Goal: Navigation & Orientation: Find specific page/section

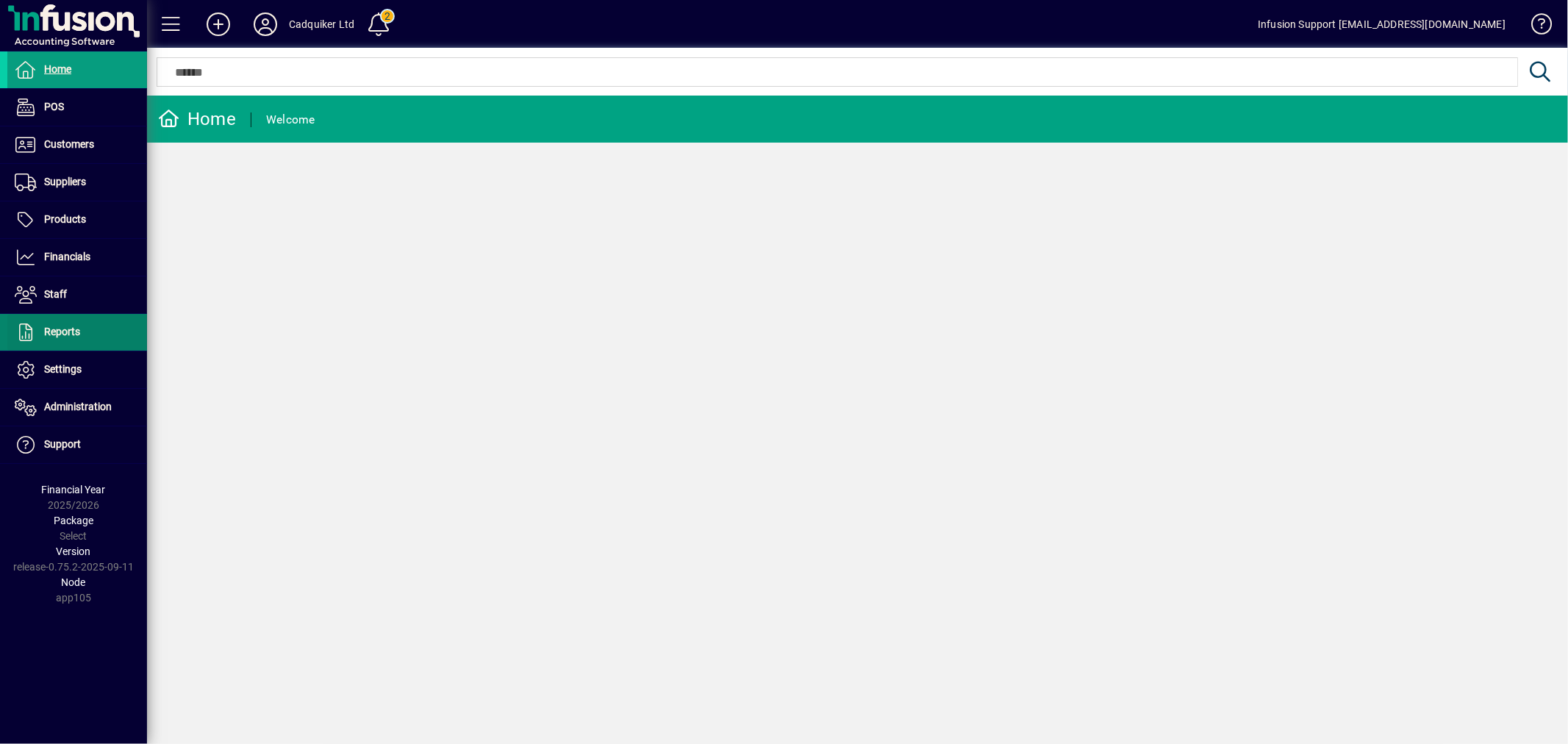
click at [54, 348] on span at bounding box center [78, 332] width 140 height 35
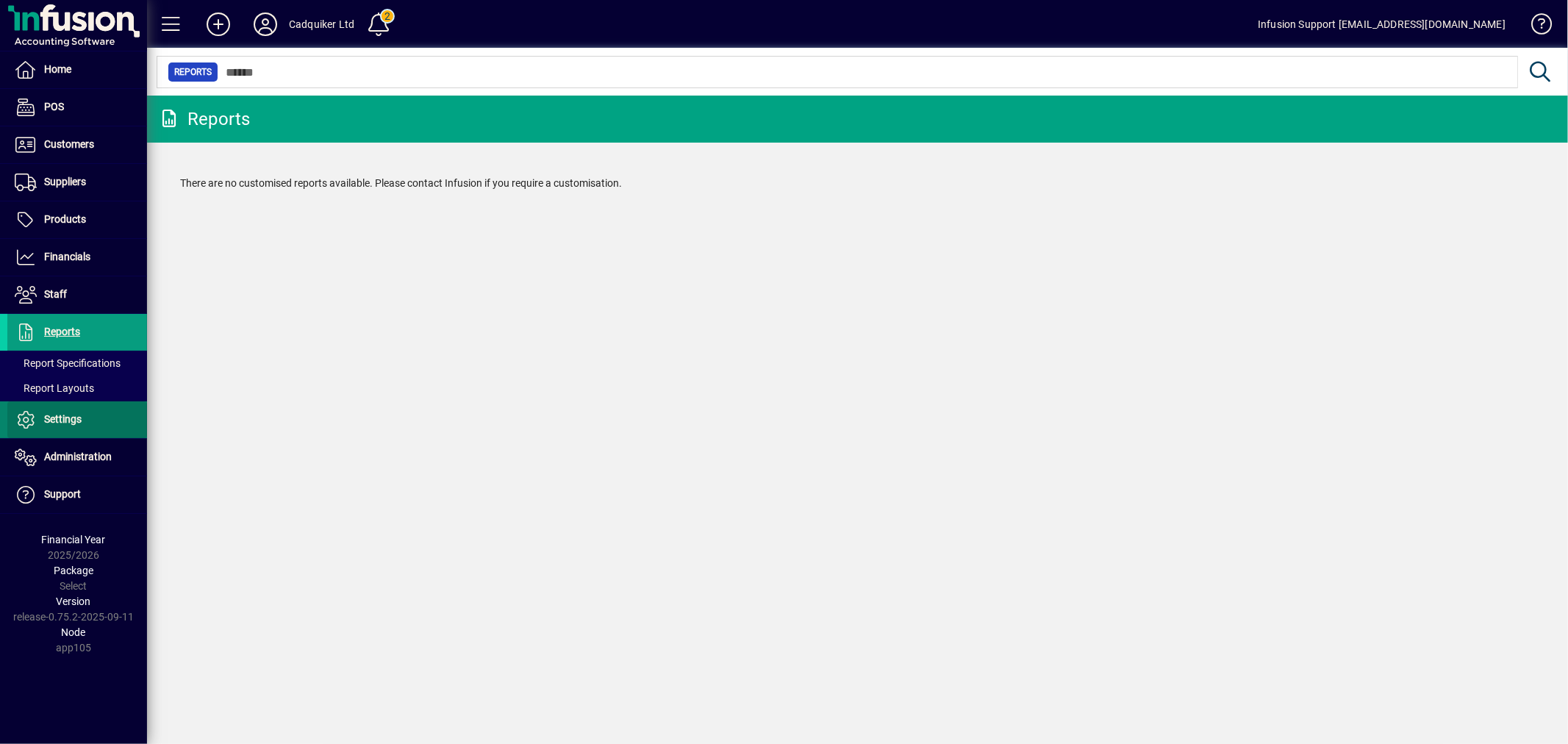
click at [59, 413] on span "Settings" at bounding box center [45, 419] width 75 height 17
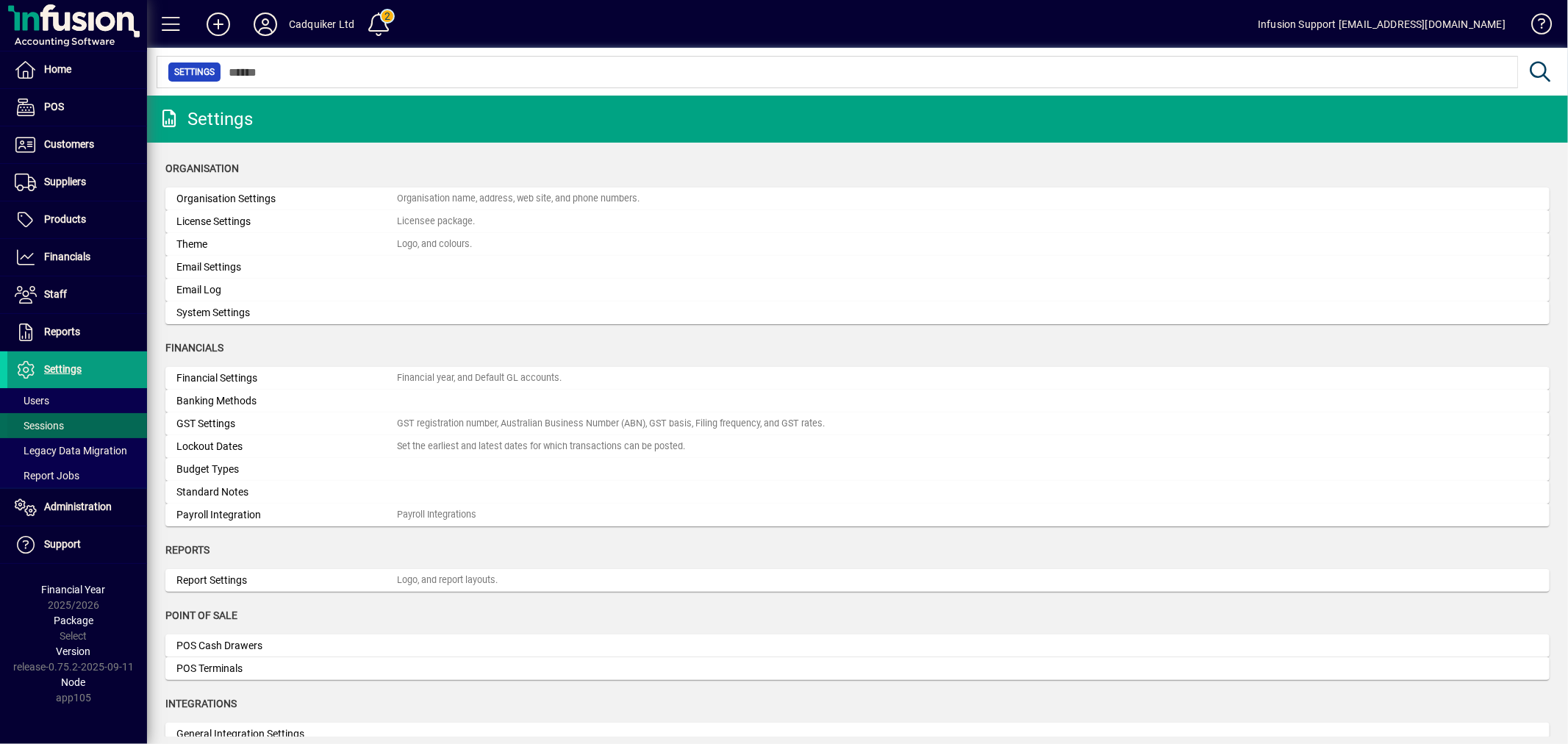
click at [51, 423] on span "Sessions" at bounding box center [39, 425] width 49 height 12
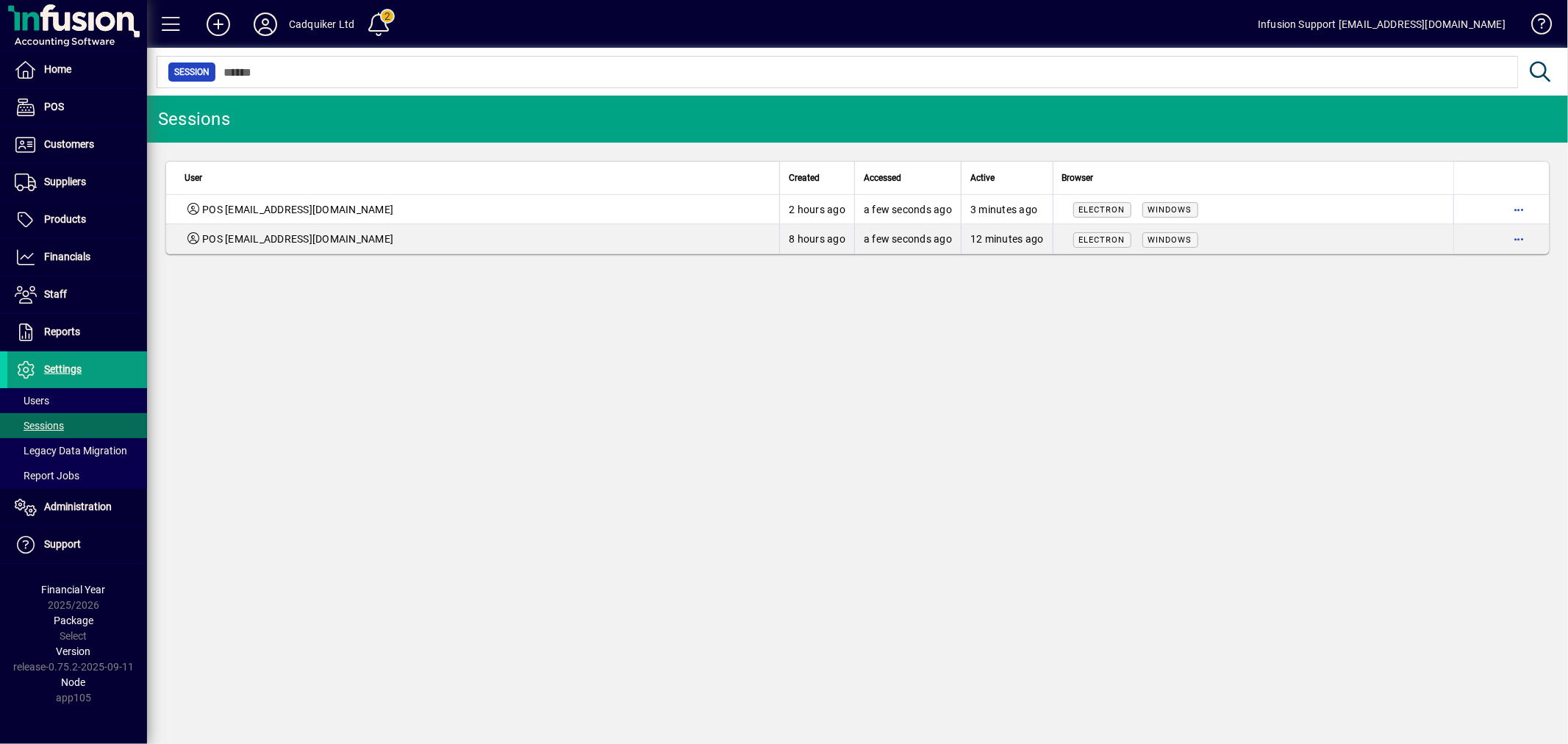
click at [867, 351] on div "Sessions User Created Accessed Active Browser POS [EMAIL_ADDRESS][DOMAIN_NAME] …" at bounding box center [858, 419] width 1422 height 648
click at [878, 330] on div "Sessions User Created Accessed Active Browser POS [EMAIL_ADDRESS][DOMAIN_NAME] …" at bounding box center [858, 419] width 1422 height 648
drag, startPoint x: 60, startPoint y: 357, endPoint x: 82, endPoint y: 349, distance: 23.4
click at [61, 356] on span at bounding box center [78, 369] width 140 height 35
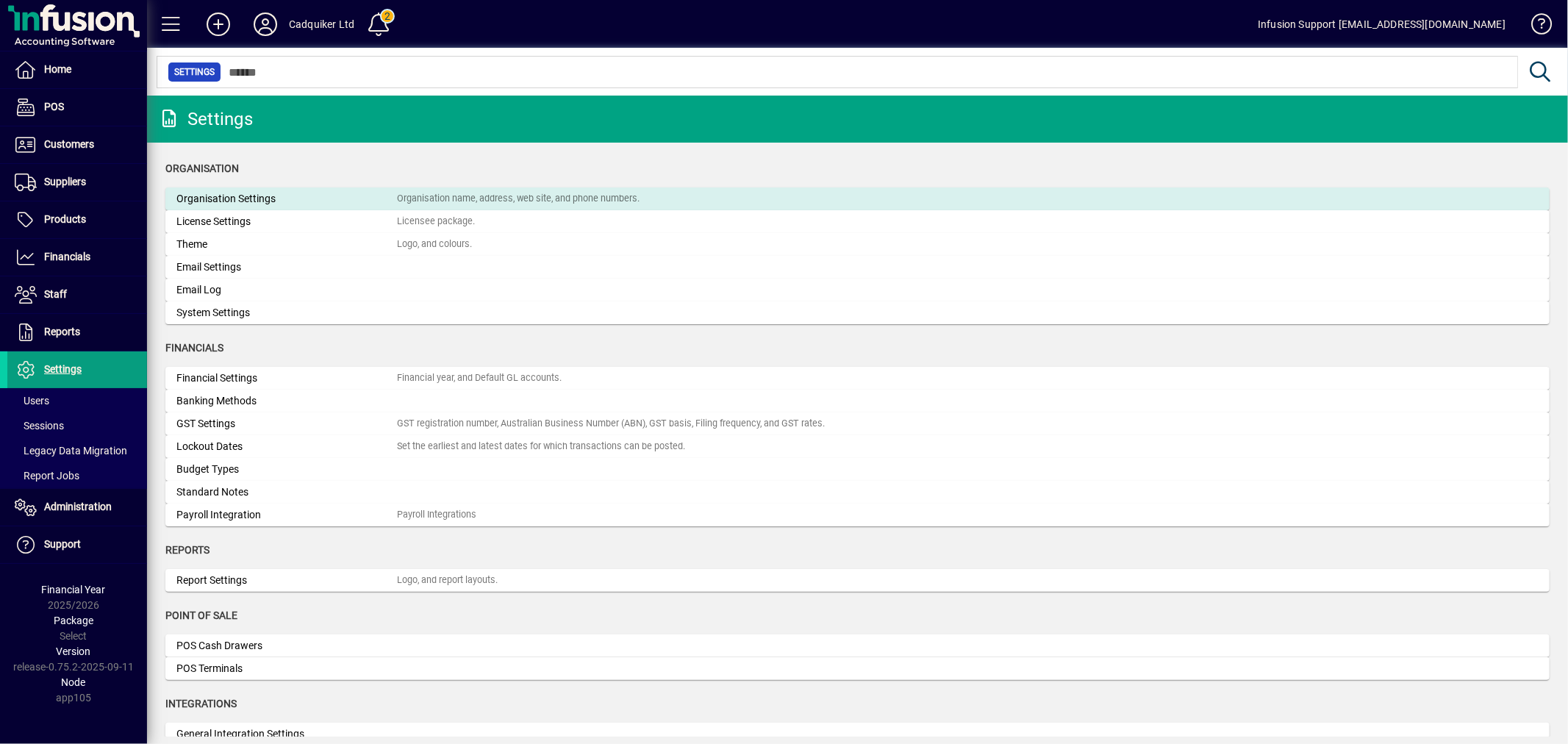
click at [209, 199] on div "Organisation Settings" at bounding box center [287, 199] width 221 height 16
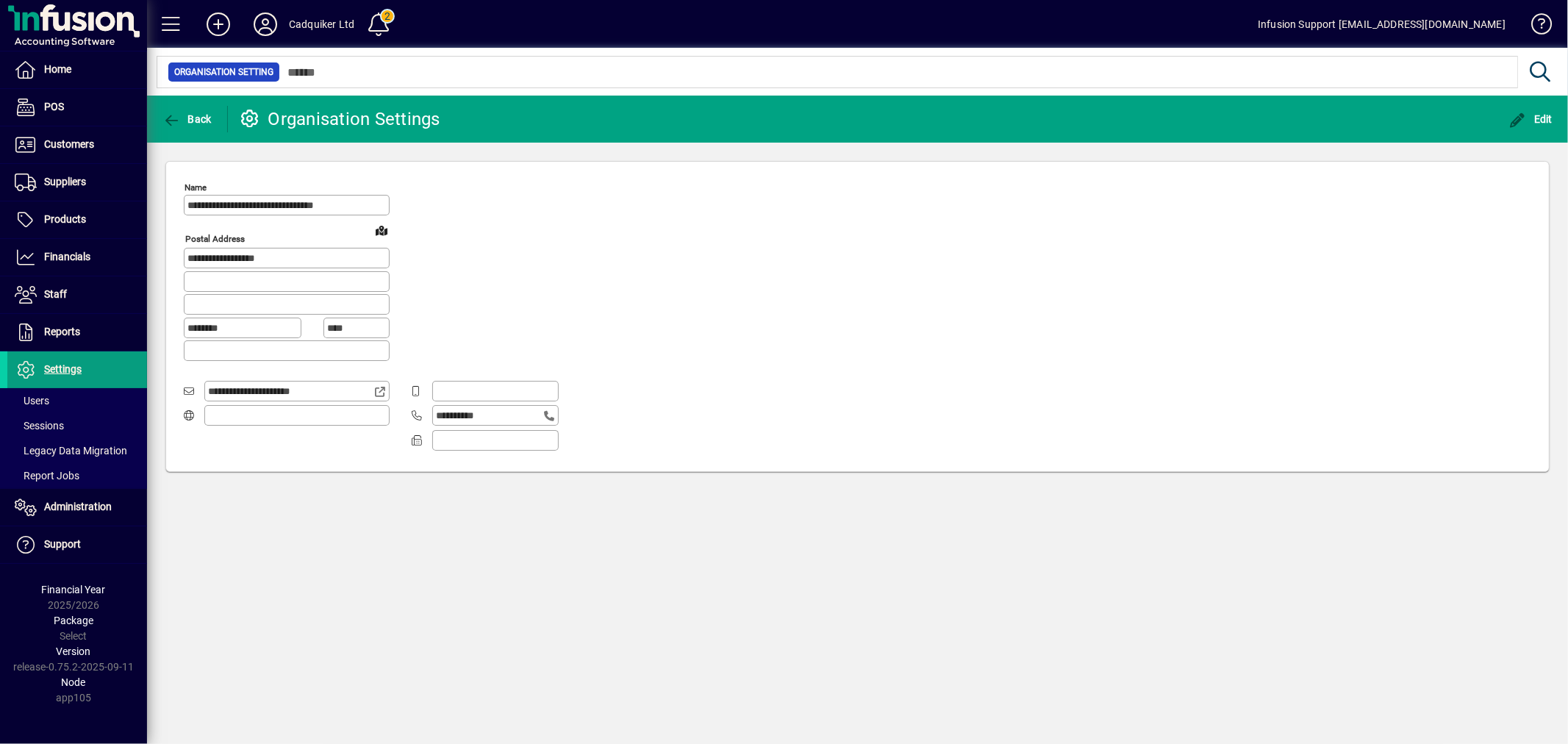
type input "**********"
click at [65, 428] on span at bounding box center [78, 425] width 140 height 35
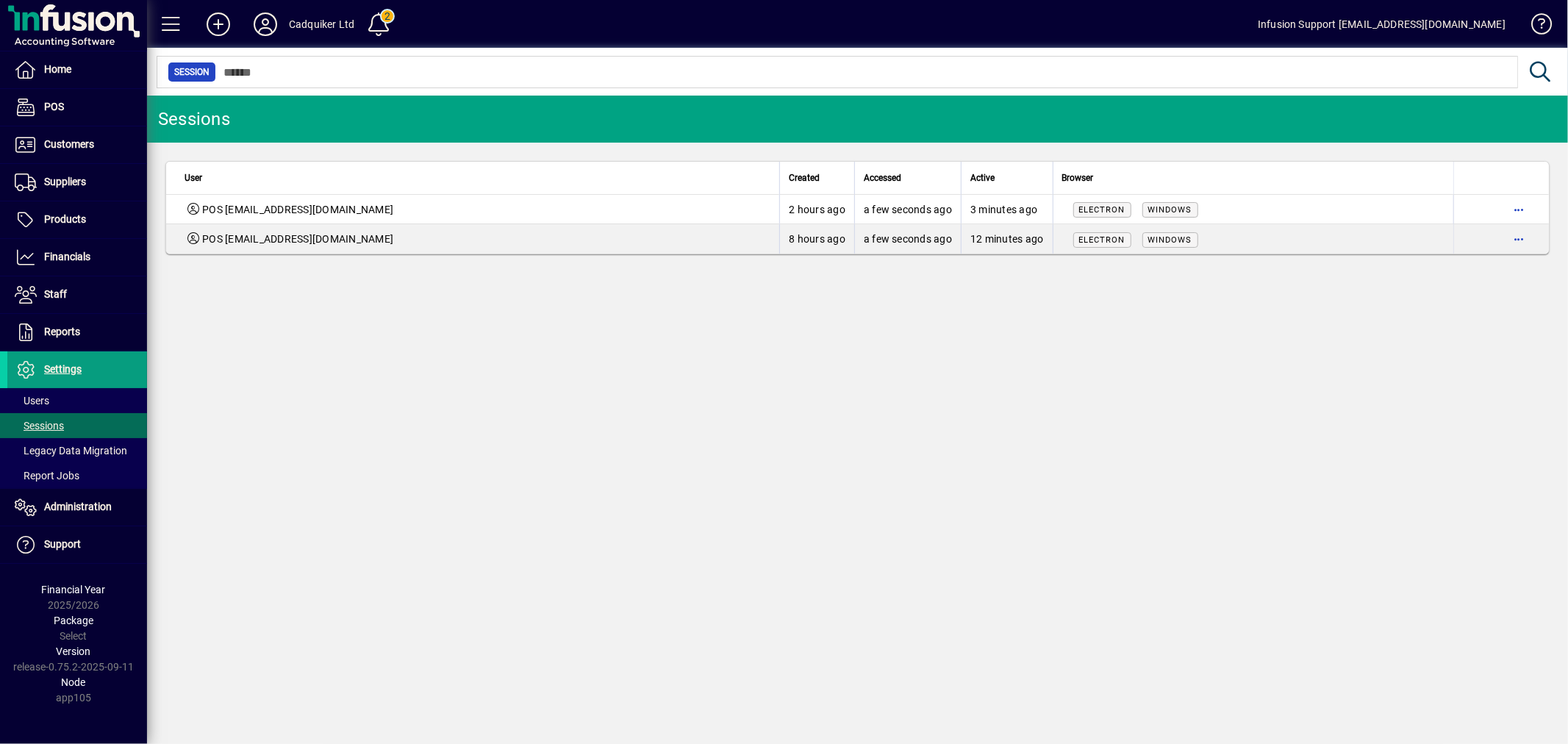
drag, startPoint x: 1023, startPoint y: 456, endPoint x: 601, endPoint y: 342, distance: 437.1
click at [1005, 449] on div "Sessions User Created Accessed Active Browser POS [EMAIL_ADDRESS][DOMAIN_NAME] …" at bounding box center [858, 419] width 1422 height 648
drag, startPoint x: 877, startPoint y: 363, endPoint x: 1133, endPoint y: 325, distance: 258.8
click at [879, 361] on div "Sessions User Created Accessed Active Browser POS [EMAIL_ADDRESS][DOMAIN_NAME] …" at bounding box center [858, 419] width 1422 height 648
click at [90, 149] on span "Customers" at bounding box center [70, 144] width 50 height 12
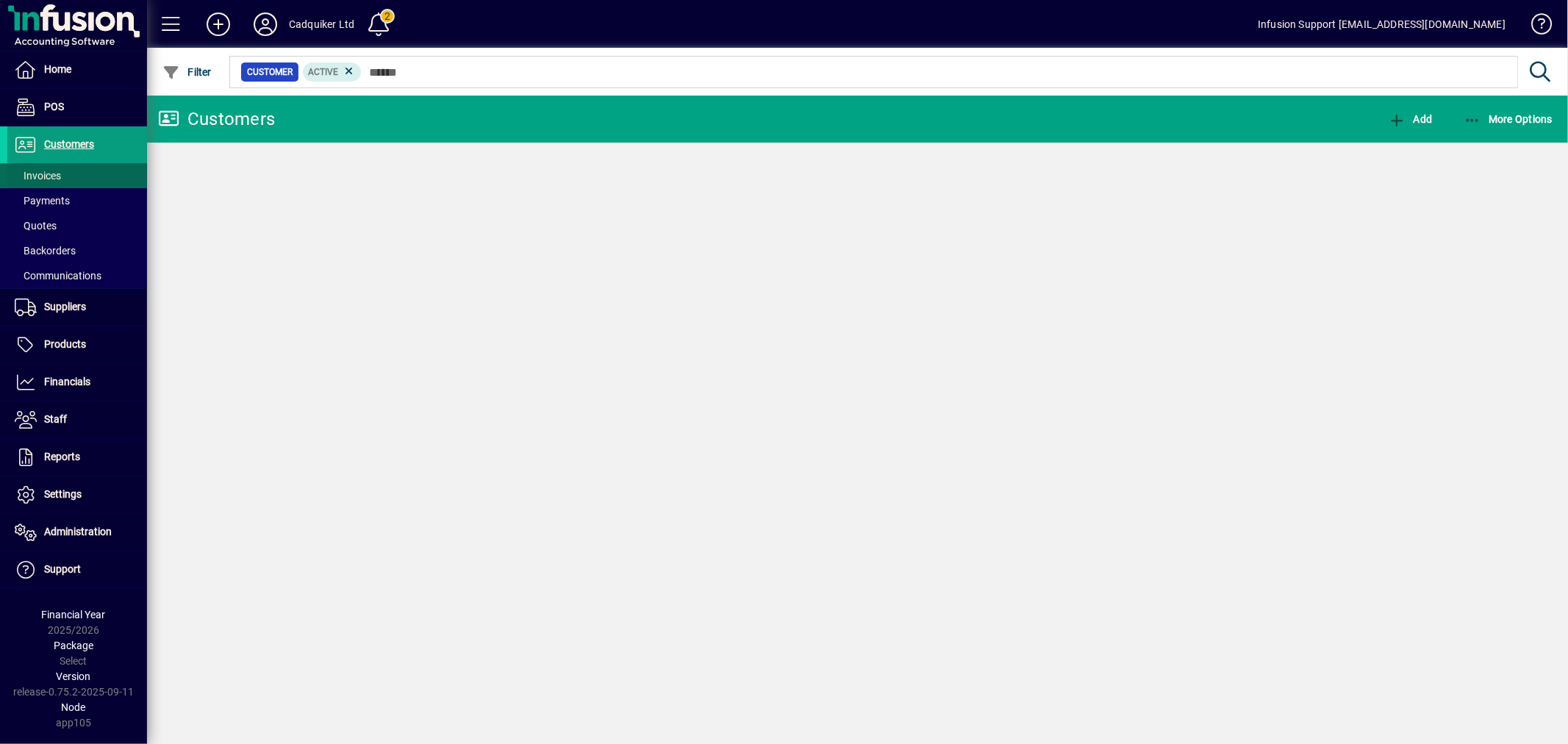
click at [78, 171] on span at bounding box center [78, 175] width 140 height 35
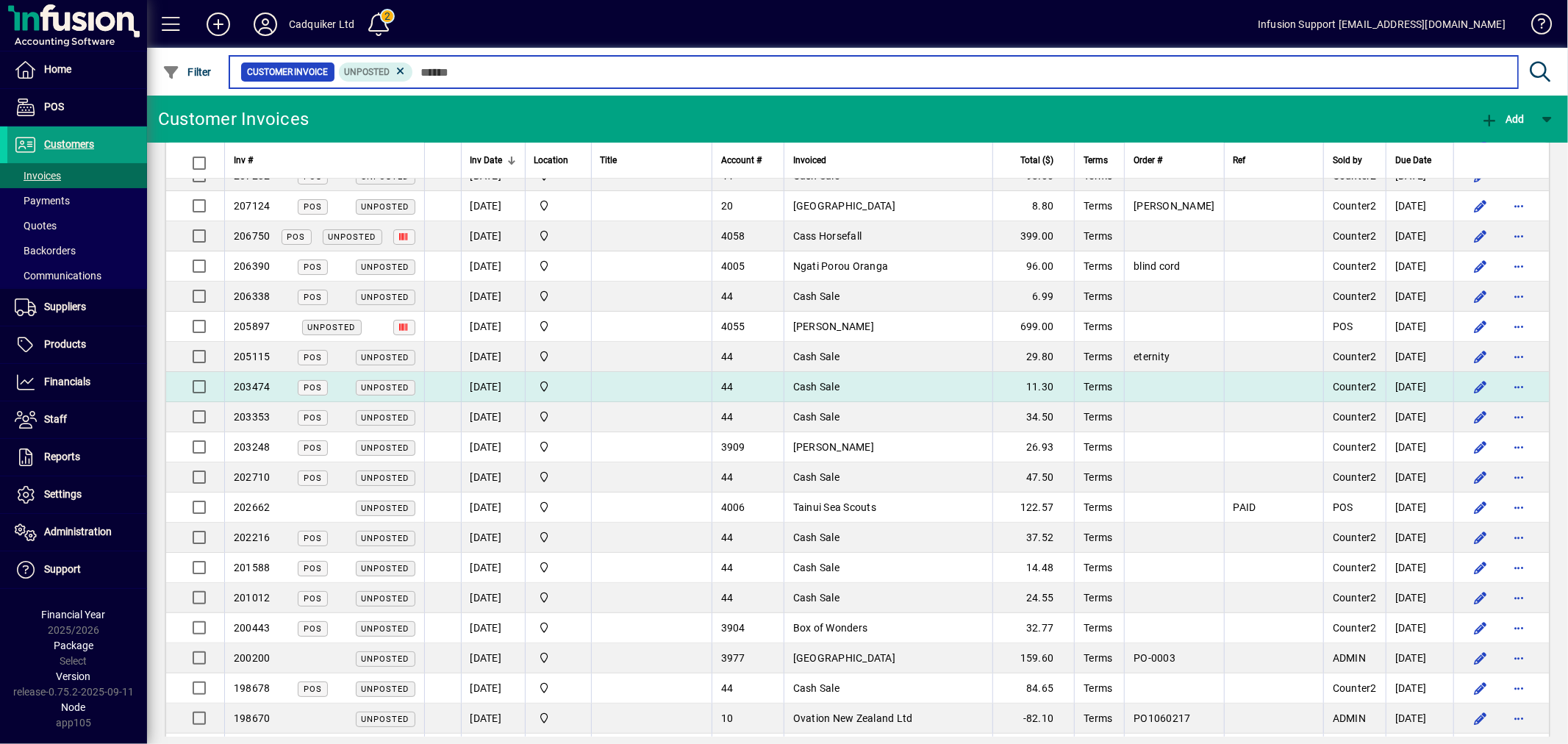
scroll to position [489, 0]
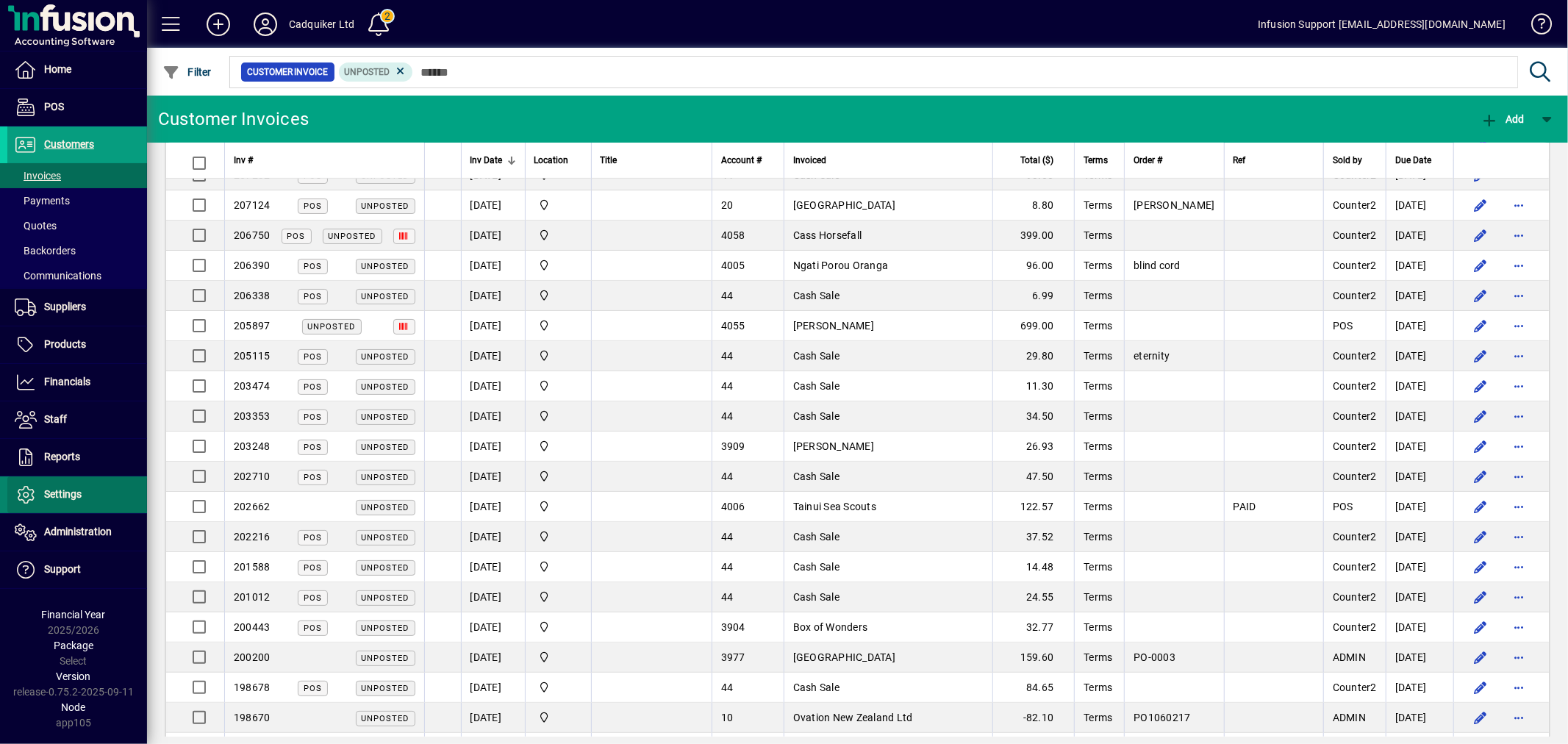
click at [78, 483] on span at bounding box center [78, 494] width 140 height 35
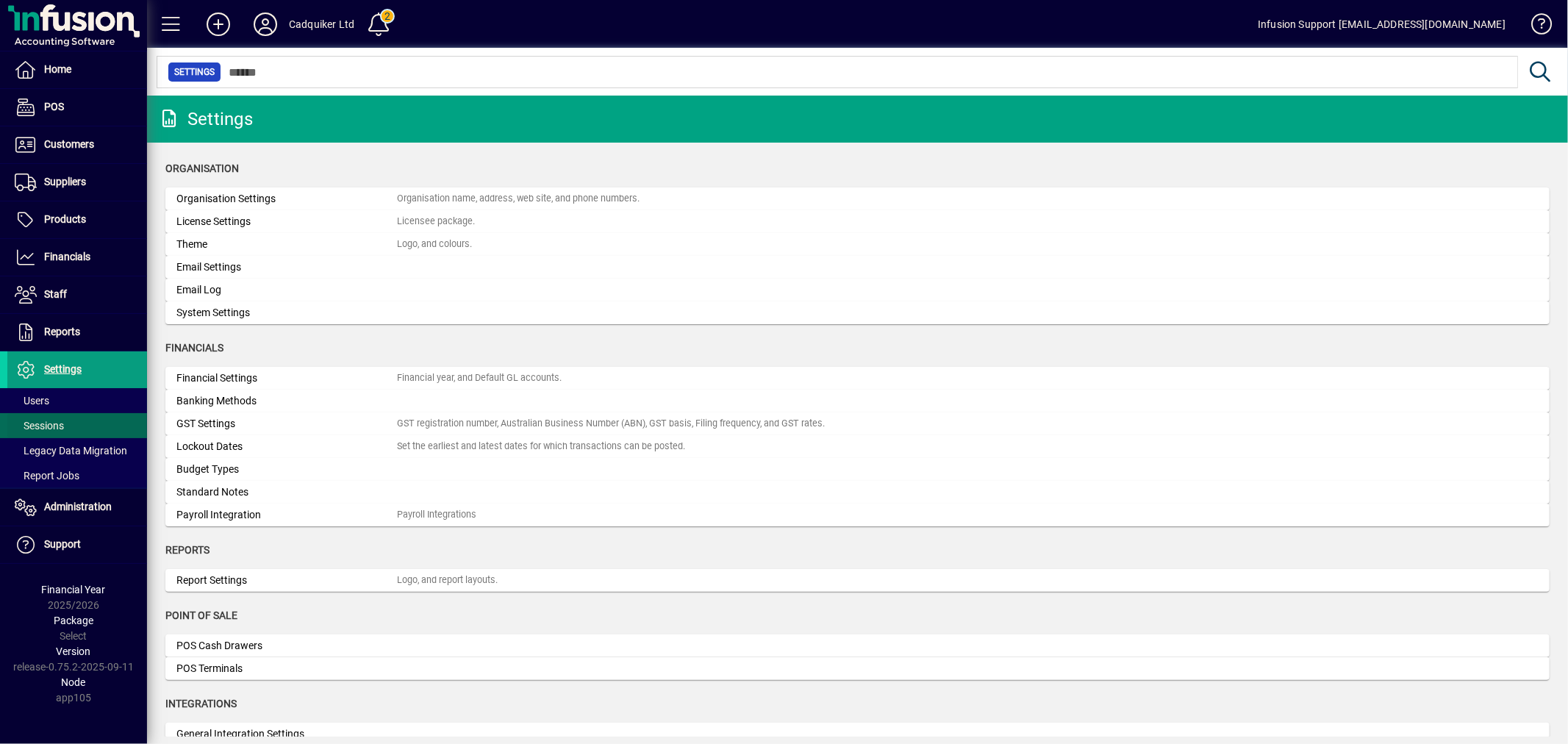
click at [45, 430] on span "Sessions" at bounding box center [39, 425] width 49 height 12
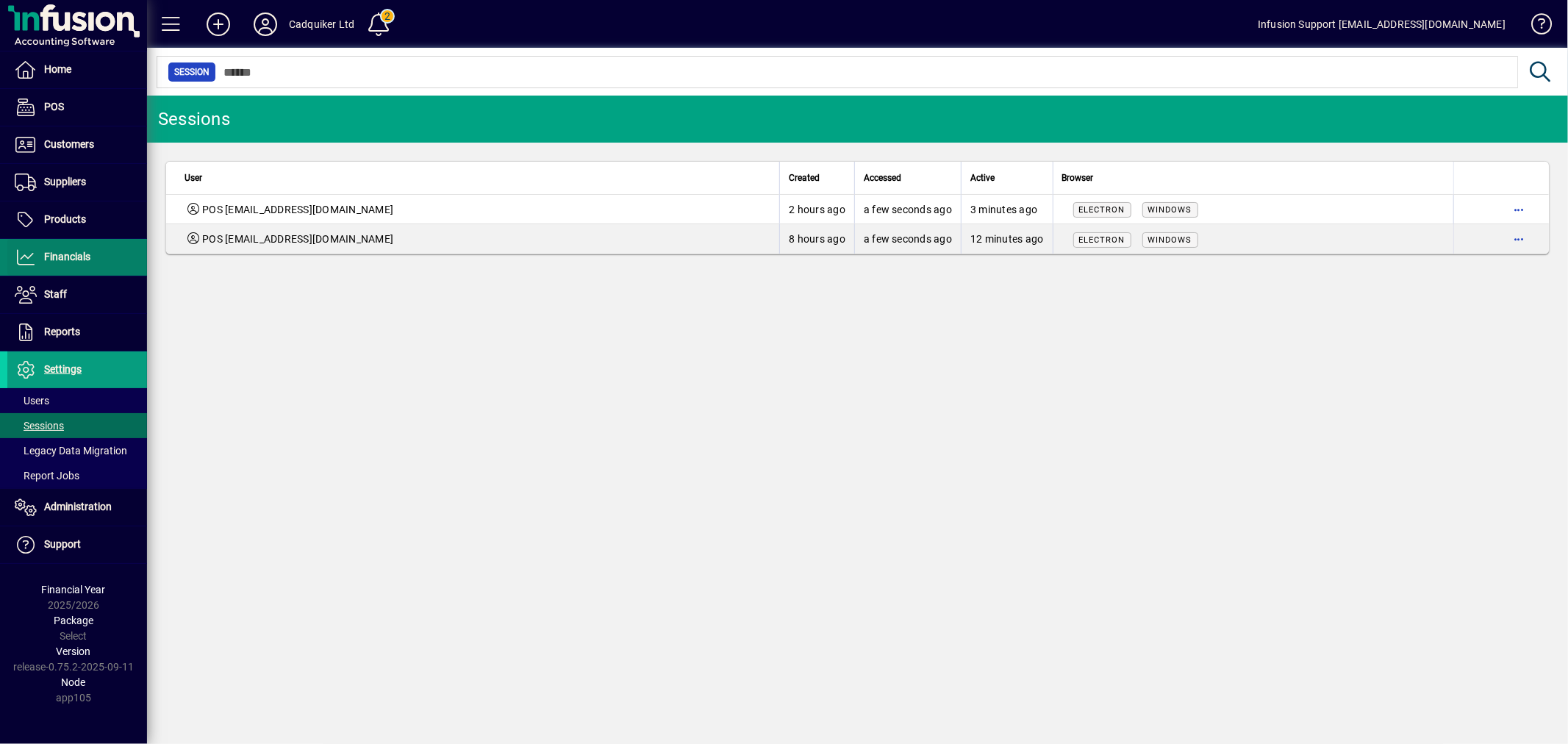
click at [45, 252] on span "Financials" at bounding box center [68, 257] width 47 height 12
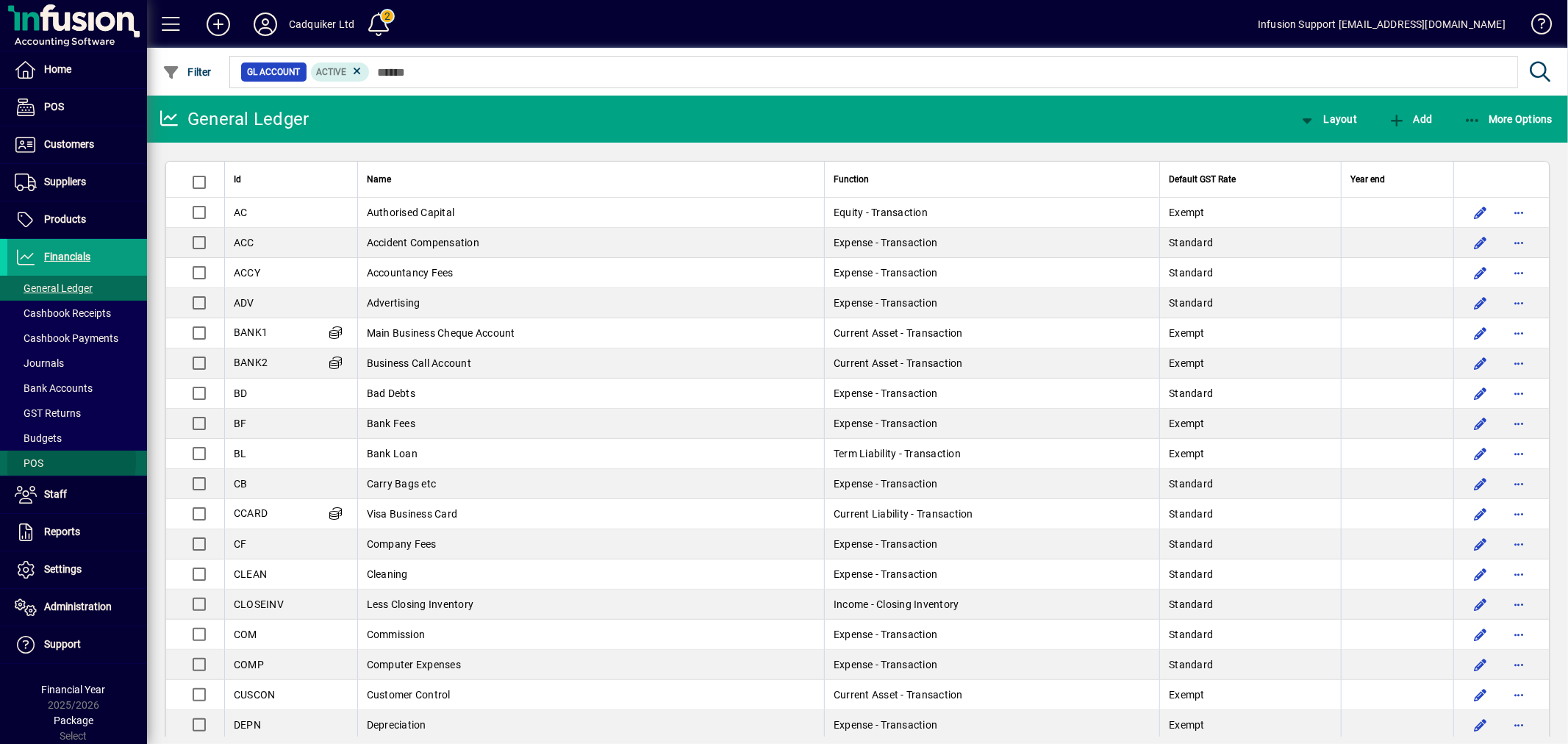
click at [47, 460] on span at bounding box center [78, 463] width 140 height 35
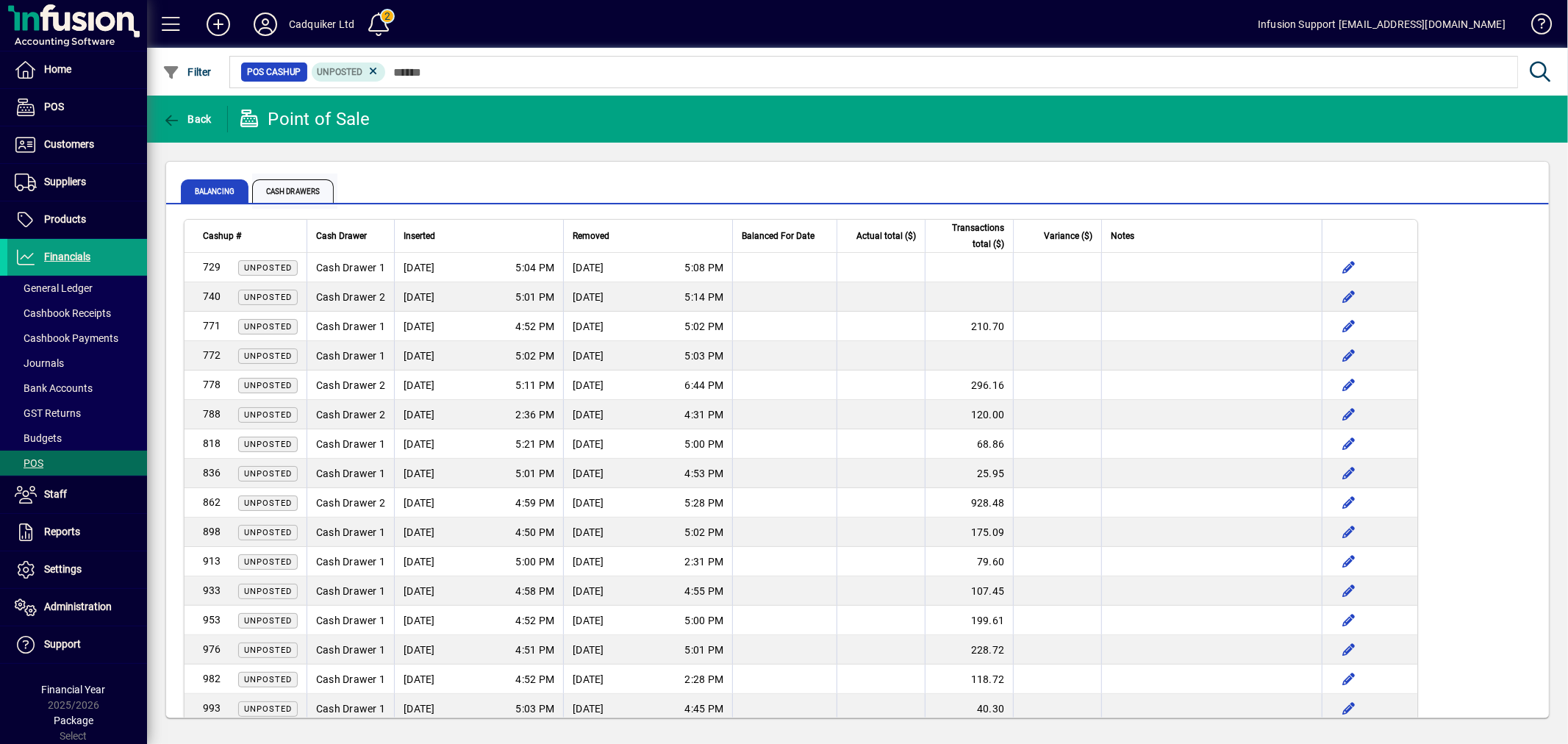
click at [289, 191] on span "Cash Drawers" at bounding box center [293, 191] width 81 height 23
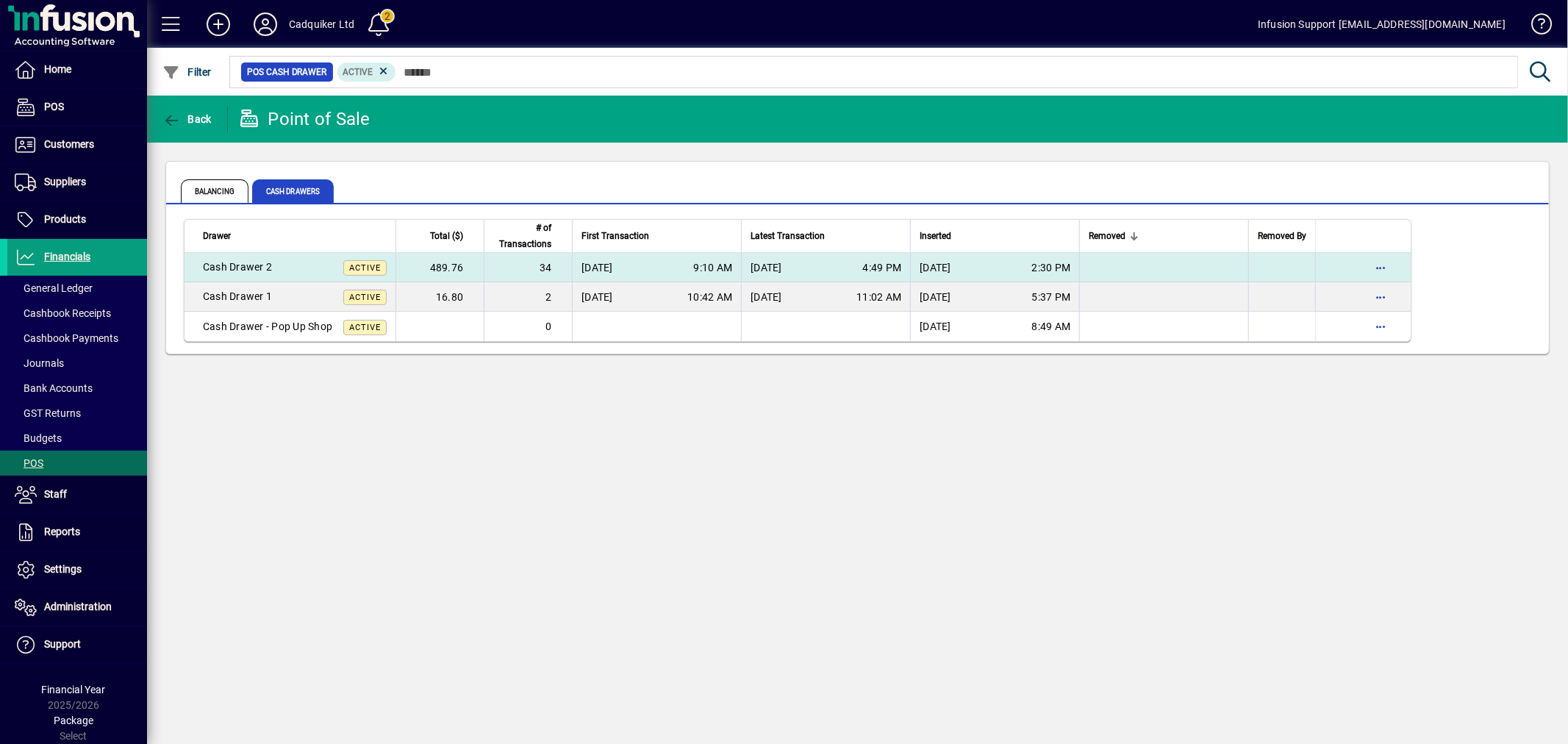
click at [642, 261] on div "[DATE] 9:10 AM" at bounding box center [657, 267] width 151 height 15
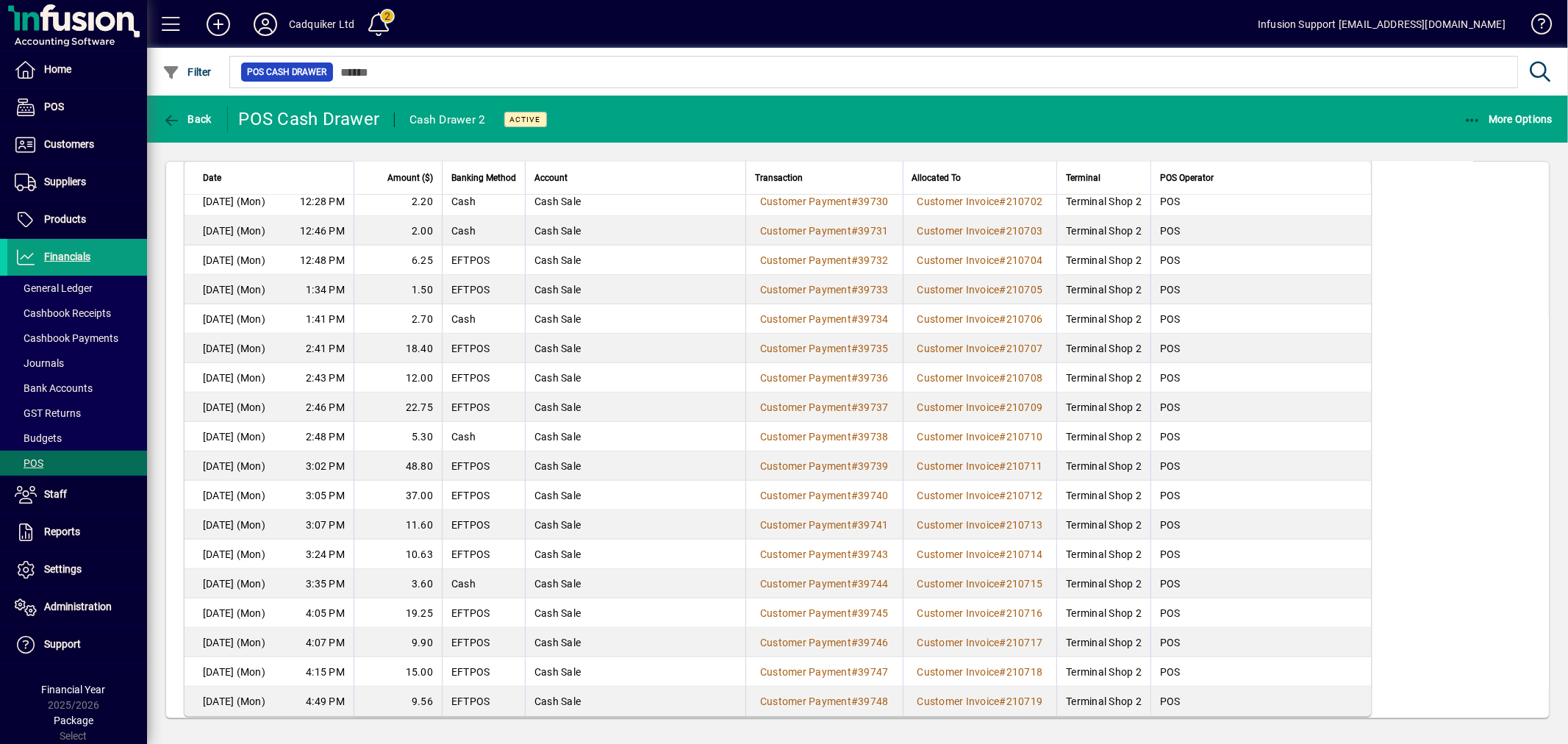
scroll to position [604, 0]
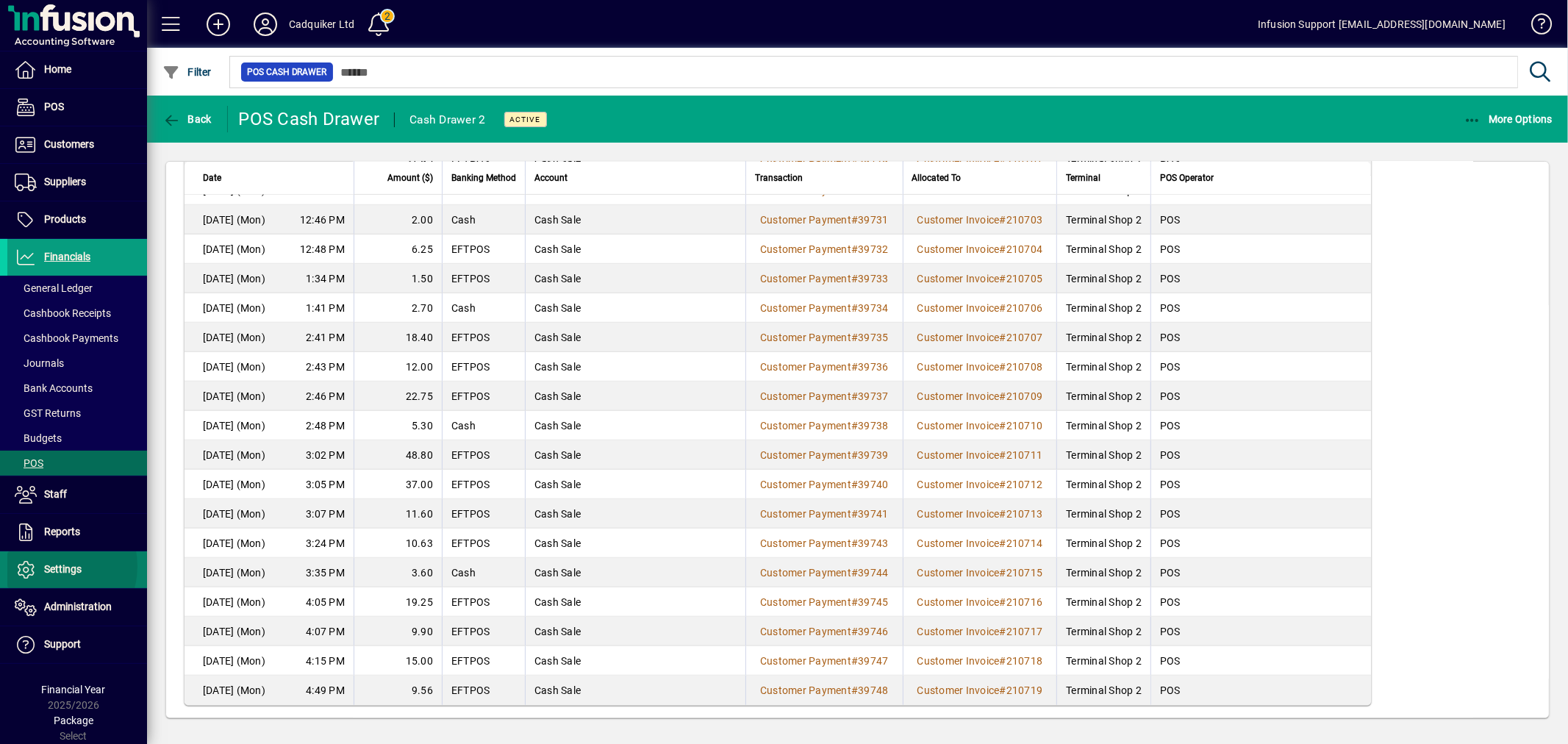
click at [48, 567] on span "Settings" at bounding box center [63, 569] width 38 height 12
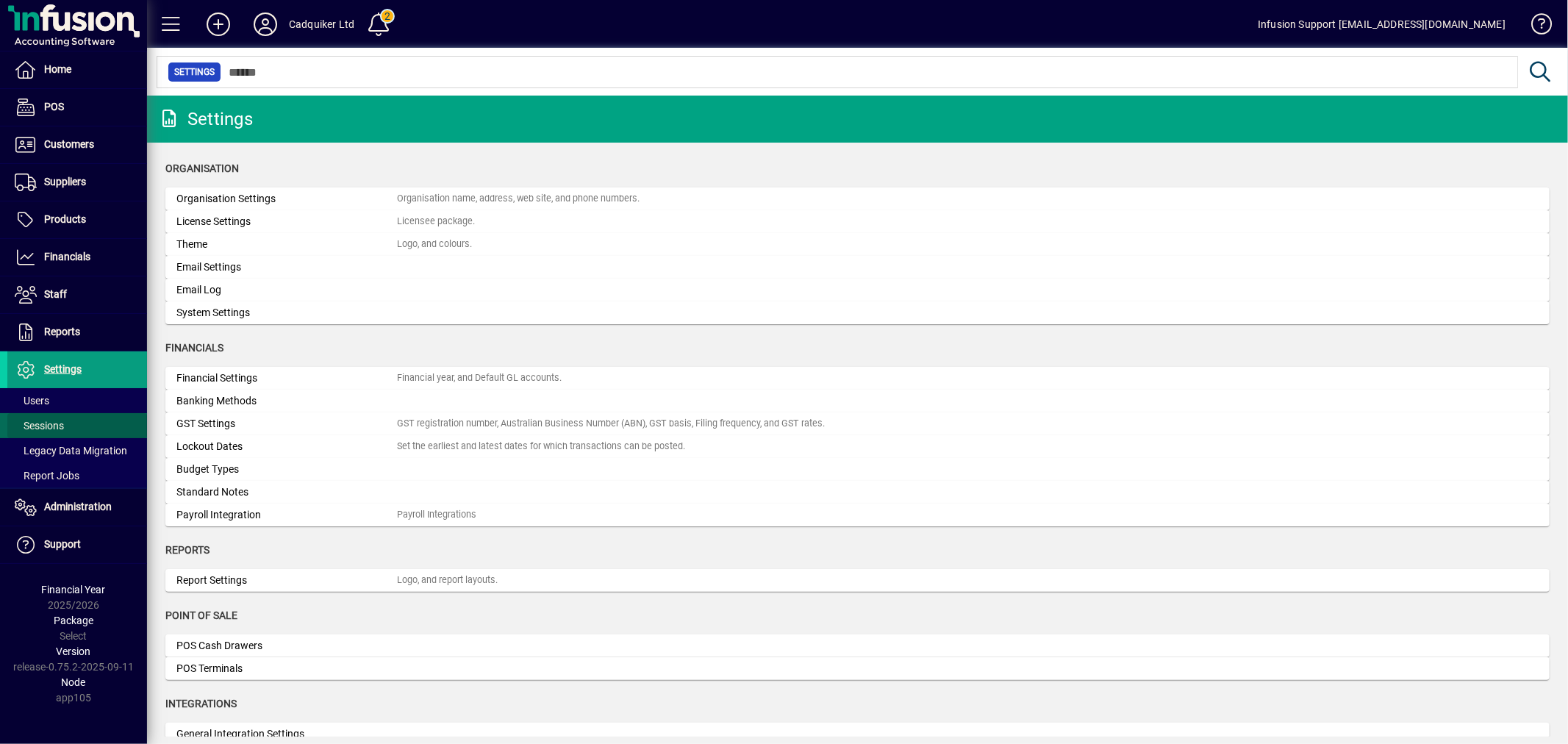
click at [38, 425] on span "Sessions" at bounding box center [39, 425] width 49 height 12
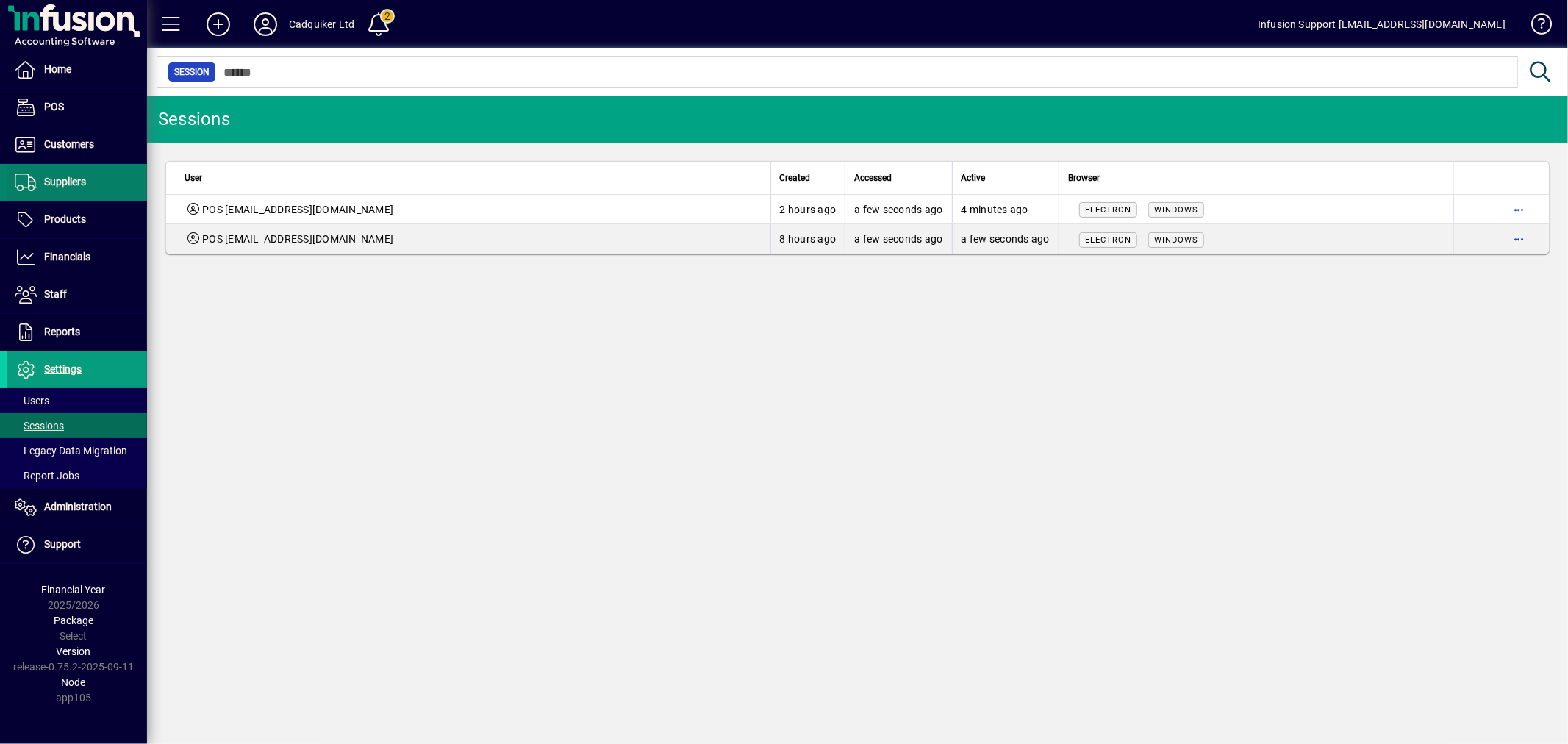
click at [62, 181] on span "Suppliers" at bounding box center [65, 181] width 42 height 12
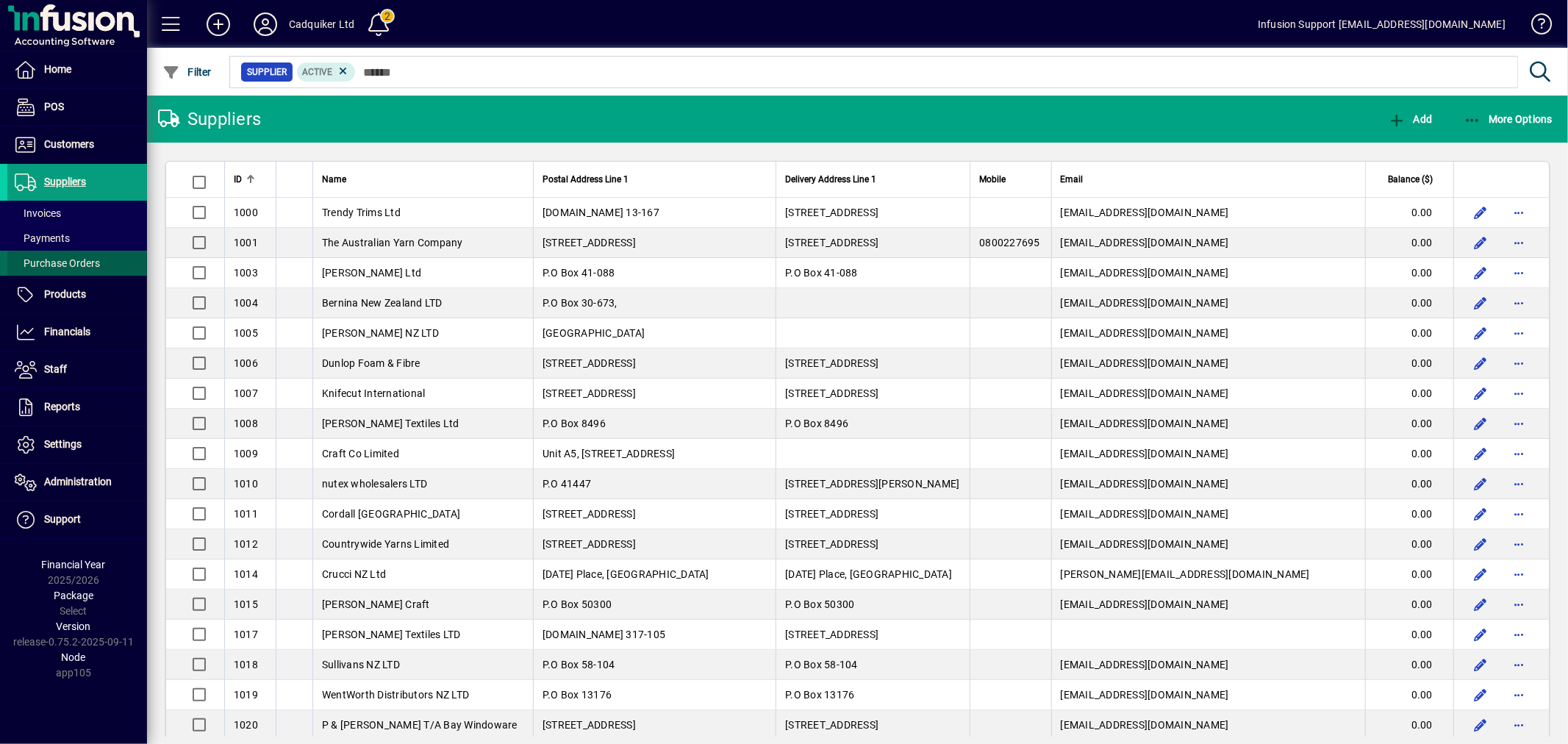
click at [78, 258] on span "Purchase Orders" at bounding box center [57, 264] width 85 height 12
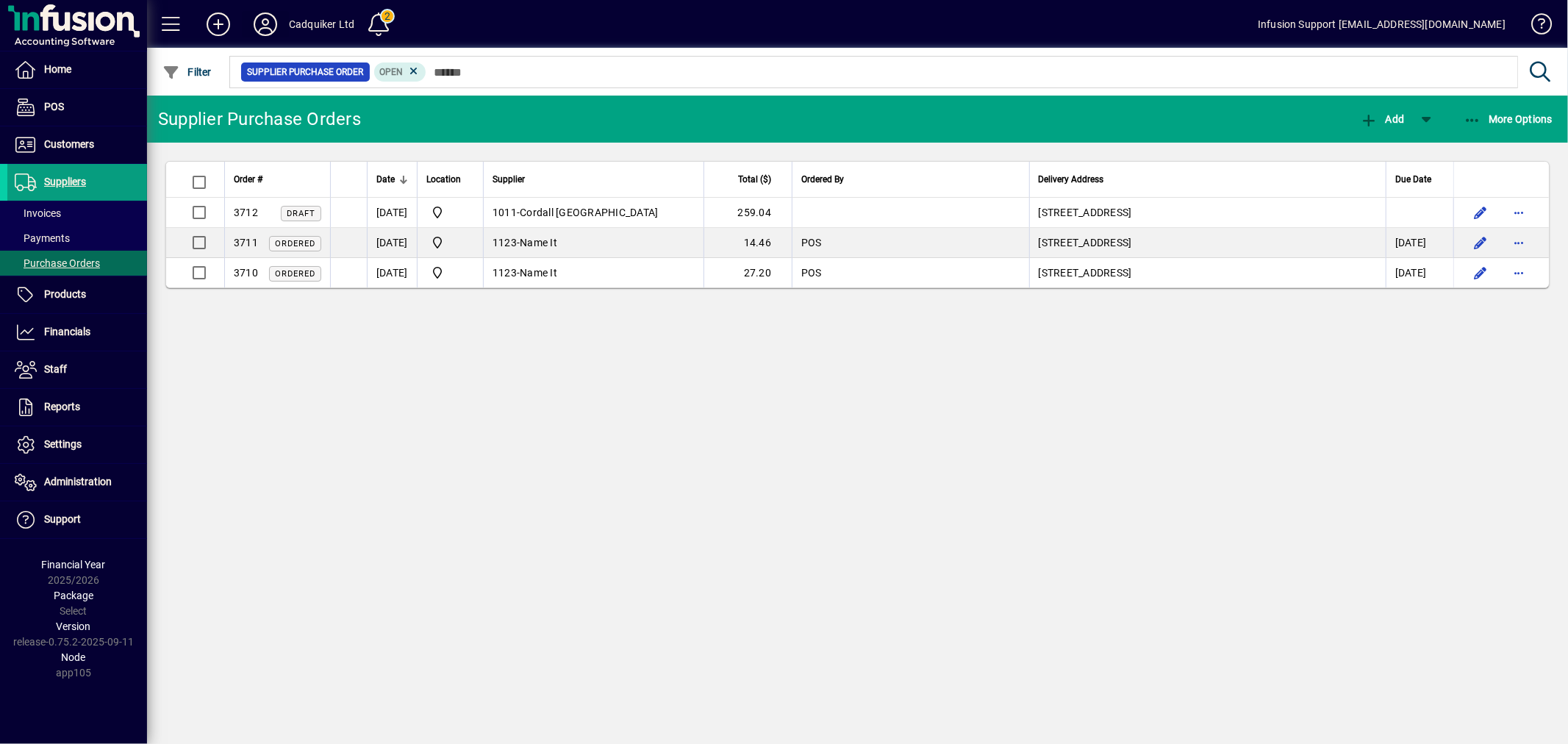
click at [255, 16] on icon at bounding box center [266, 24] width 29 height 23
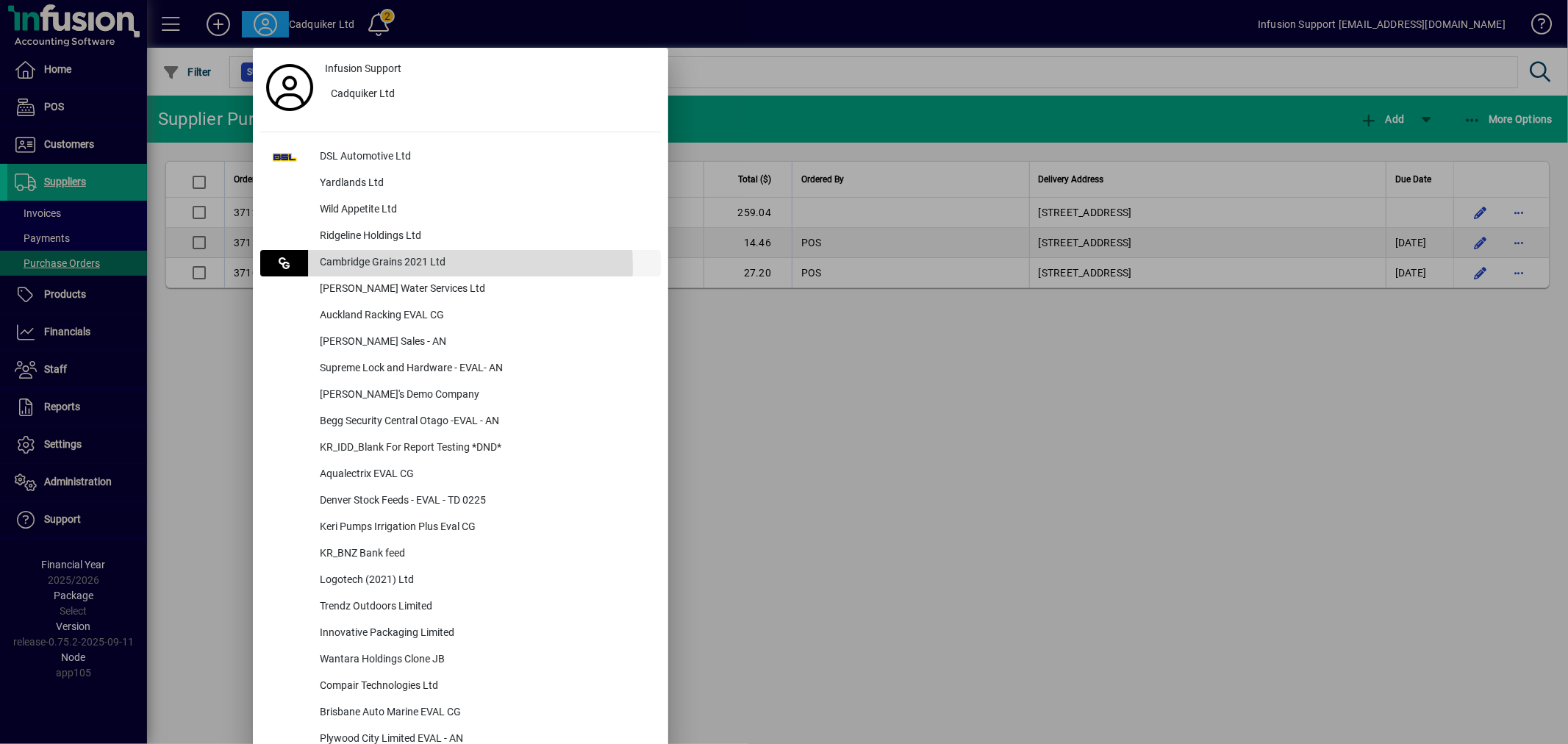
click at [347, 267] on div "Cambridge Grains 2021 Ltd" at bounding box center [485, 263] width 353 height 26
